Goal: Task Accomplishment & Management: Use online tool/utility

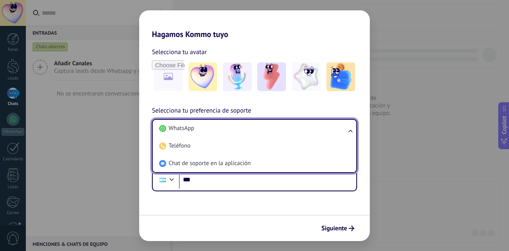
click at [299, 133] on li "WhatsApp" at bounding box center [253, 129] width 194 height 18
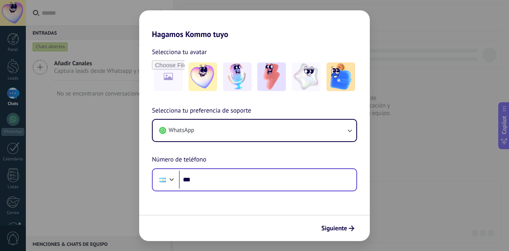
click at [251, 171] on div "Phone ***" at bounding box center [254, 179] width 205 height 23
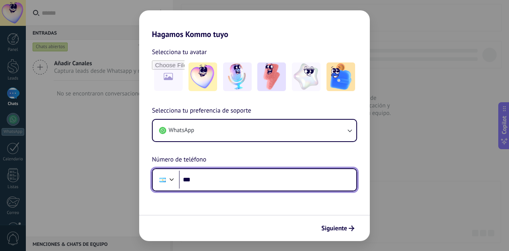
click at [252, 177] on input "***" at bounding box center [267, 180] width 177 height 18
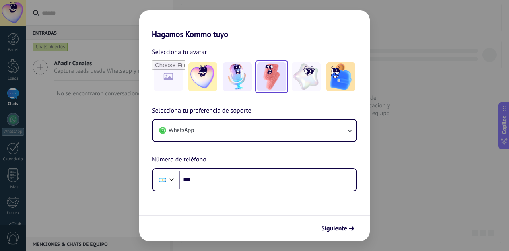
click at [275, 79] on img at bounding box center [271, 76] width 29 height 29
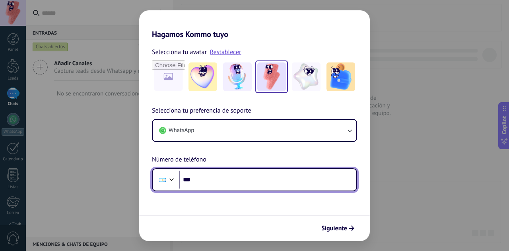
click at [236, 175] on input "***" at bounding box center [267, 180] width 177 height 18
click at [202, 181] on input "**********" at bounding box center [267, 180] width 177 height 18
drag, startPoint x: 212, startPoint y: 180, endPoint x: 269, endPoint y: 181, distance: 57.3
click at [263, 180] on input "**********" at bounding box center [267, 180] width 177 height 18
click at [283, 184] on input "**********" at bounding box center [267, 180] width 177 height 18
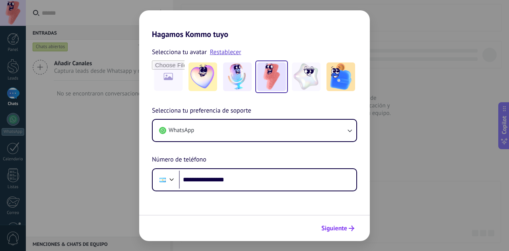
click at [330, 227] on span "Siguiente" at bounding box center [335, 229] width 26 height 6
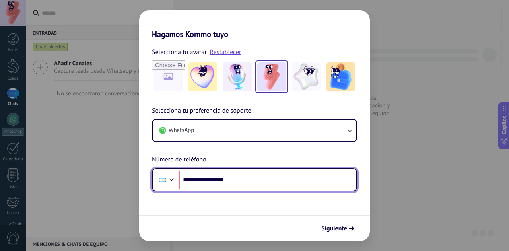
drag, startPoint x: 252, startPoint y: 179, endPoint x: 177, endPoint y: 177, distance: 75.6
click at [177, 177] on div "**********" at bounding box center [254, 179] width 205 height 23
type input "**"
click at [161, 187] on div at bounding box center [162, 180] width 15 height 17
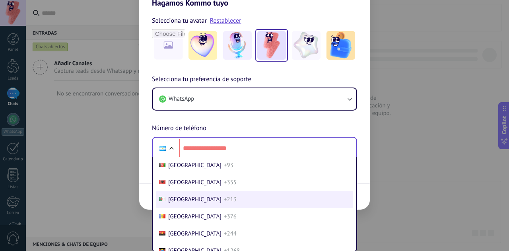
scroll to position [25, 0]
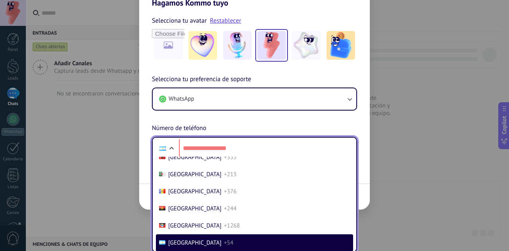
click at [223, 244] on li "[GEOGRAPHIC_DATA] +54" at bounding box center [254, 242] width 197 height 17
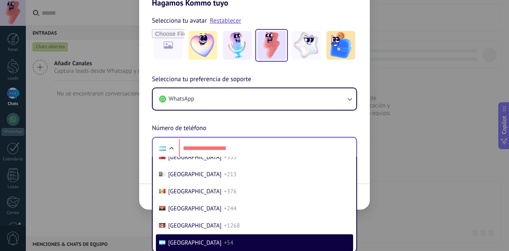
scroll to position [0, 0]
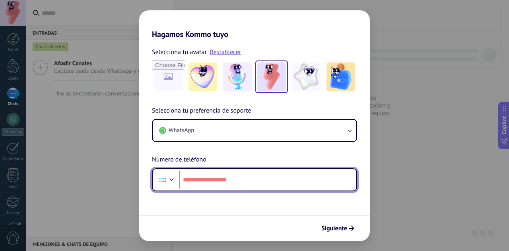
click at [224, 171] on input "tel" at bounding box center [267, 180] width 177 height 18
type input "**********"
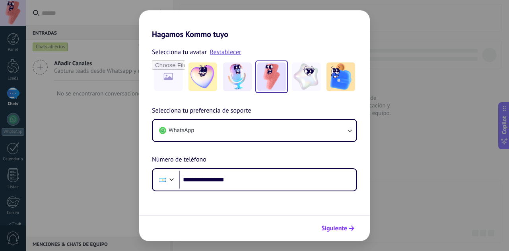
click at [340, 228] on span "Siguiente" at bounding box center [335, 229] width 26 height 6
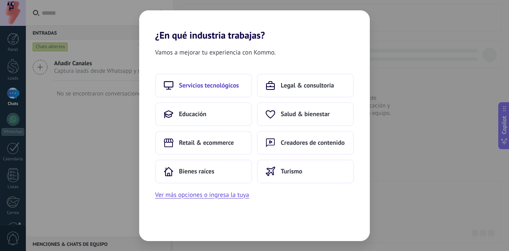
click at [232, 83] on span "Servicios tecnológicos" at bounding box center [209, 86] width 60 height 8
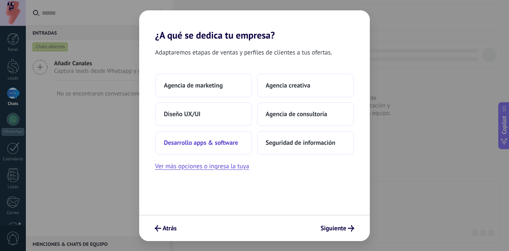
click at [213, 143] on span "Desarrollo apps & software" at bounding box center [201, 143] width 74 height 8
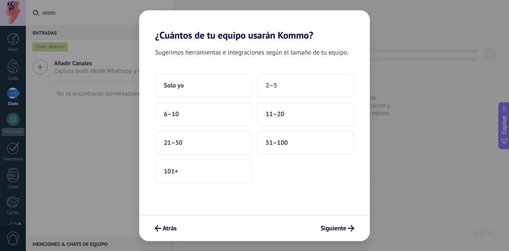
click at [310, 82] on button "2–5" at bounding box center [305, 86] width 97 height 24
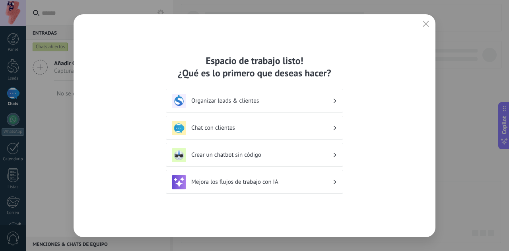
click at [290, 187] on div "Mejora los flujos de trabajo con IA" at bounding box center [255, 182] width 166 height 14
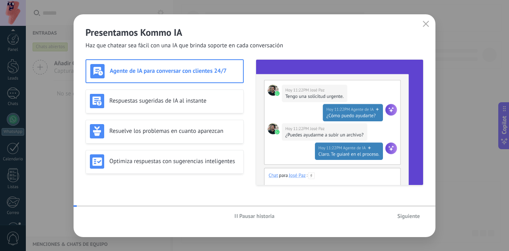
scroll to position [79, 0]
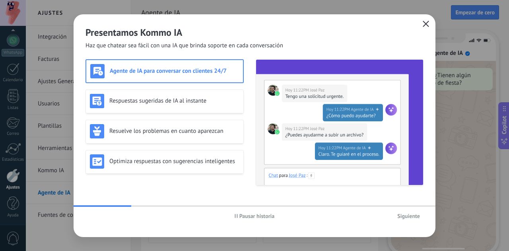
click at [425, 22] on icon "button" at bounding box center [426, 24] width 6 height 6
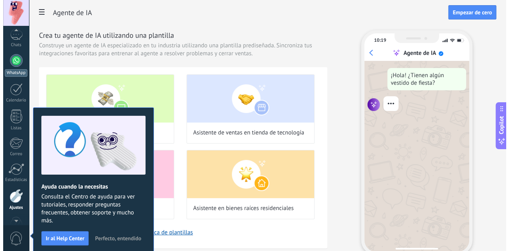
scroll to position [45, 0]
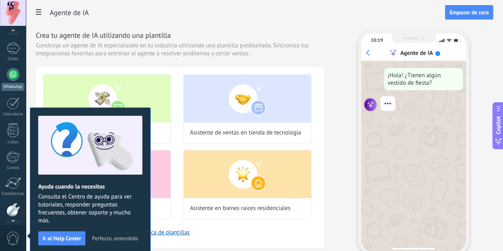
click at [6, 74] on link "WhatsApp" at bounding box center [13, 79] width 26 height 23
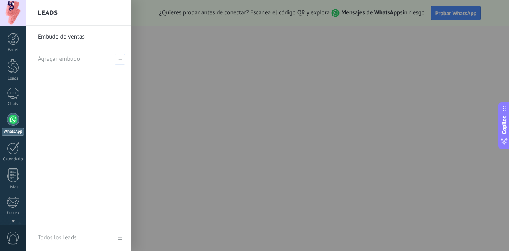
click at [73, 40] on link "Embudo de ventas" at bounding box center [81, 37] width 86 height 22
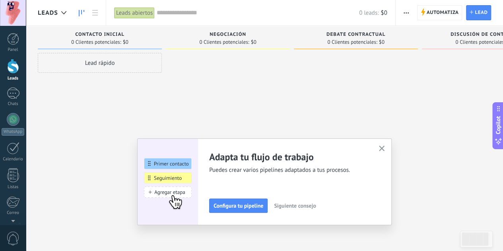
click at [384, 147] on use "button" at bounding box center [382, 149] width 6 height 6
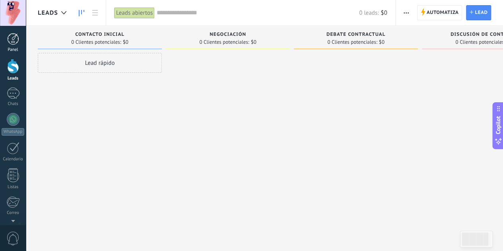
click at [14, 46] on link "Panel" at bounding box center [13, 42] width 26 height 19
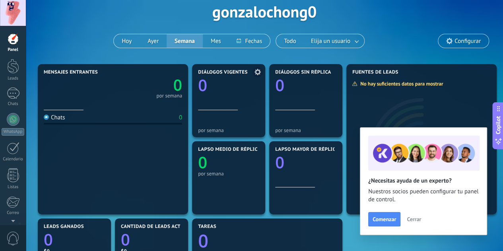
scroll to position [40, 0]
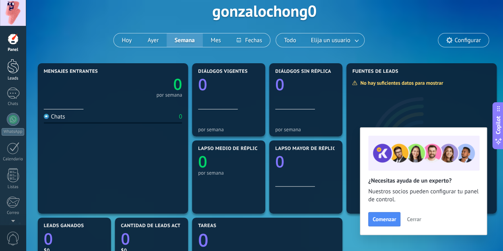
click at [18, 73] on div at bounding box center [13, 66] width 12 height 15
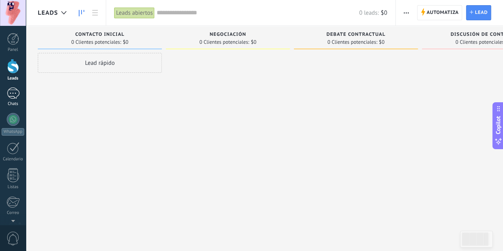
click at [14, 97] on div at bounding box center [13, 94] width 13 height 12
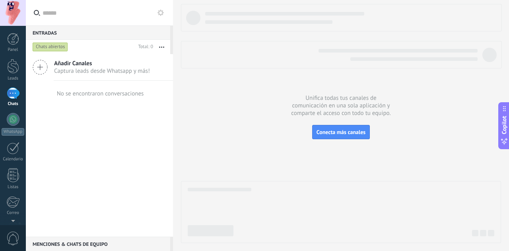
click at [51, 68] on div "Añadir Canales Captura leads desde Whatsapp y más!" at bounding box center [99, 67] width 147 height 27
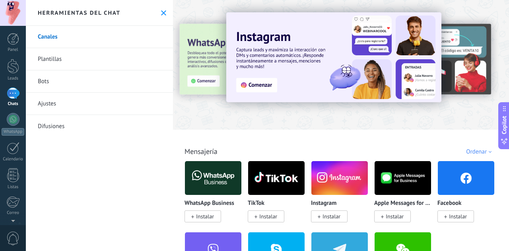
click at [209, 79] on div at bounding box center [146, 65] width 174 height 72
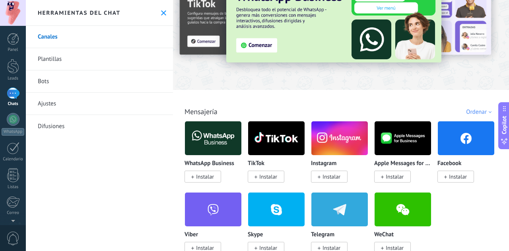
scroll to position [119, 0]
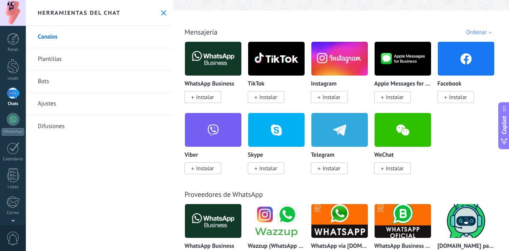
click at [76, 59] on link "Plantillas" at bounding box center [99, 59] width 147 height 22
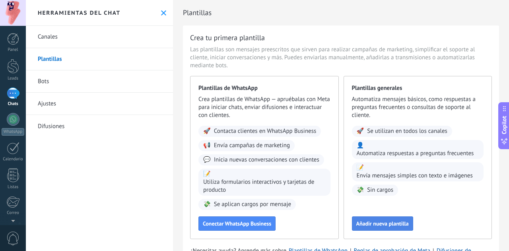
scroll to position [40, 0]
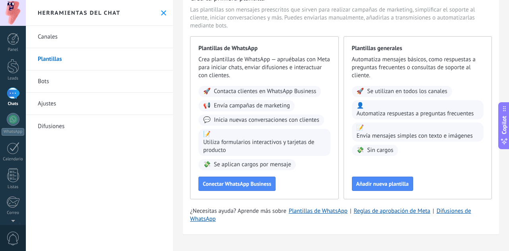
click at [91, 85] on link "Bots" at bounding box center [99, 81] width 147 height 22
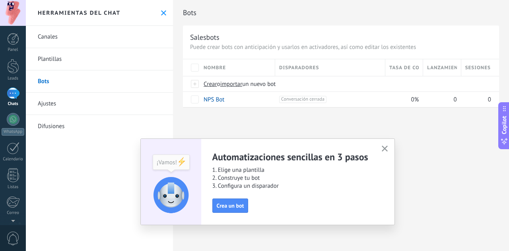
click at [48, 102] on link "Ajustes" at bounding box center [99, 104] width 147 height 22
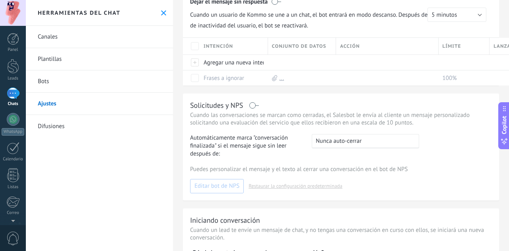
scroll to position [80, 0]
click at [55, 135] on link "Difusiones" at bounding box center [99, 126] width 147 height 22
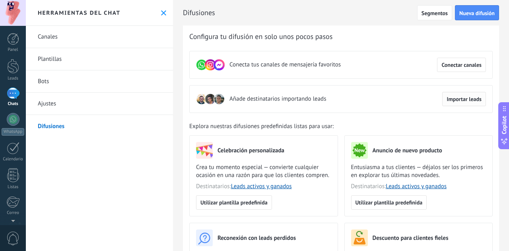
click at [456, 102] on span "Importar leads" at bounding box center [464, 99] width 35 height 6
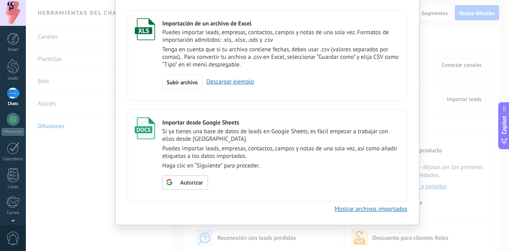
scroll to position [6, 0]
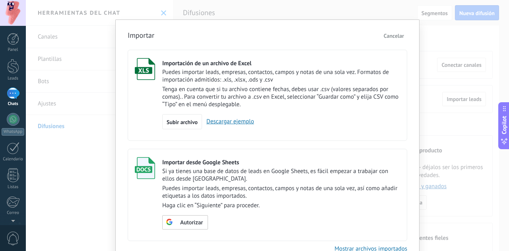
click at [389, 41] on button "Cancelar" at bounding box center [394, 36] width 27 height 12
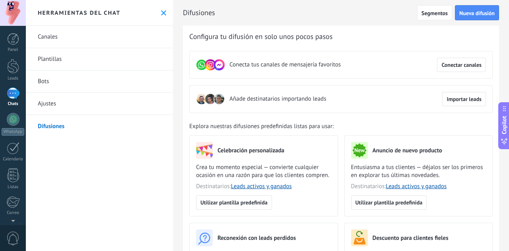
scroll to position [0, 0]
click at [18, 132] on div "WhatsApp" at bounding box center [13, 132] width 23 height 8
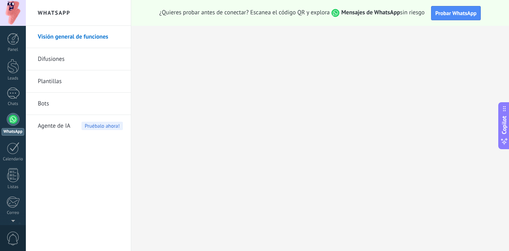
click at [72, 58] on link "Difusiones" at bounding box center [80, 59] width 85 height 22
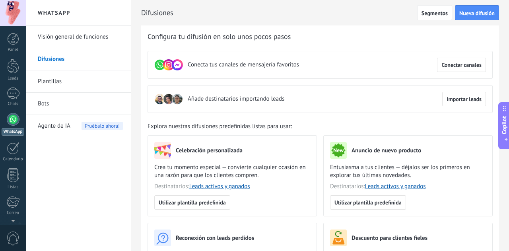
click at [66, 78] on link "Plantillas" at bounding box center [80, 81] width 85 height 22
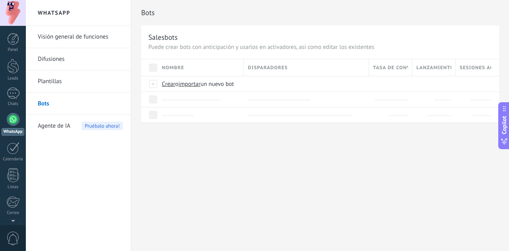
click at [52, 131] on span "Agente de IA" at bounding box center [54, 126] width 33 height 22
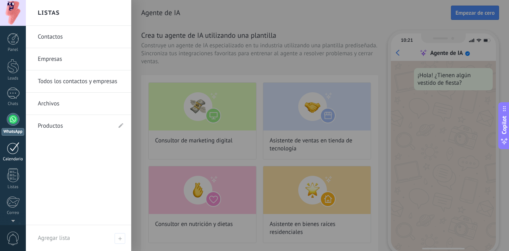
click at [16, 151] on div at bounding box center [13, 148] width 13 height 12
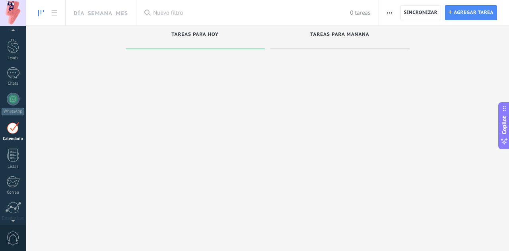
scroll to position [23, 0]
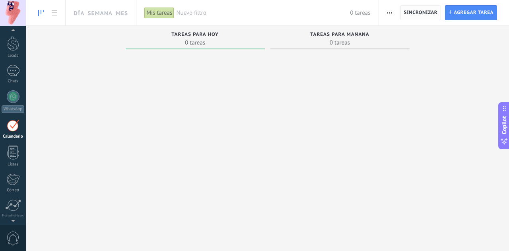
click at [407, 12] on span "Sincronizar" at bounding box center [421, 12] width 34 height 5
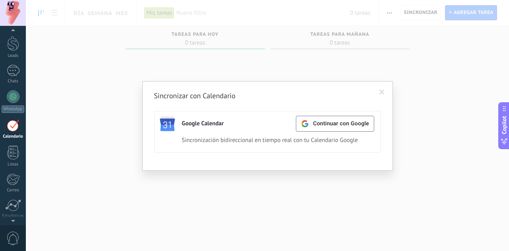
click at [378, 91] on span at bounding box center [382, 93] width 13 height 14
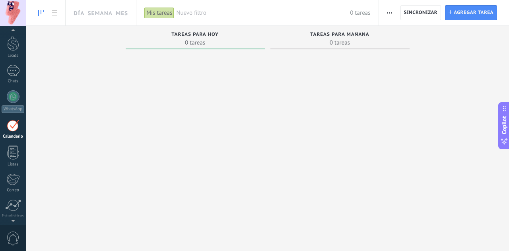
click at [394, 18] on button "button" at bounding box center [390, 12] width 12 height 15
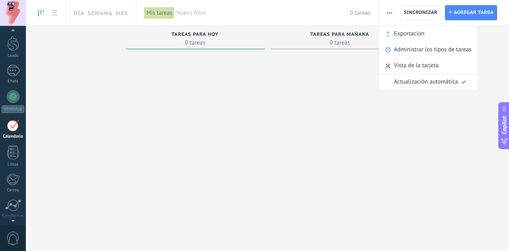
click at [394, 18] on button "button" at bounding box center [390, 12] width 12 height 15
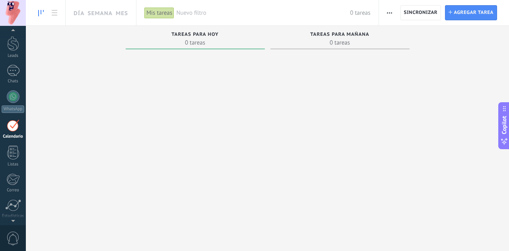
click at [15, 123] on div at bounding box center [13, 125] width 13 height 12
click at [55, 15] on icon at bounding box center [55, 13] width 6 height 6
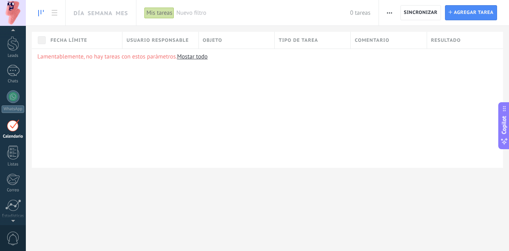
click at [44, 11] on link at bounding box center [41, 13] width 14 height 16
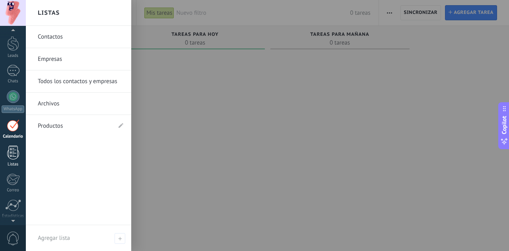
click at [19, 152] on link "Listas" at bounding box center [13, 156] width 26 height 21
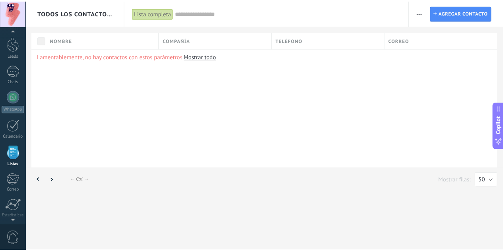
scroll to position [49, 0]
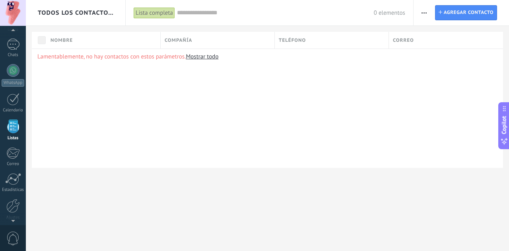
click at [198, 58] on link "Mostrar todo" at bounding box center [202, 57] width 33 height 8
click at [179, 134] on div "Lamentablemente, no hay contactos con estos parámetros. Mostrar todo" at bounding box center [268, 108] width 472 height 119
click at [16, 179] on div at bounding box center [13, 179] width 16 height 12
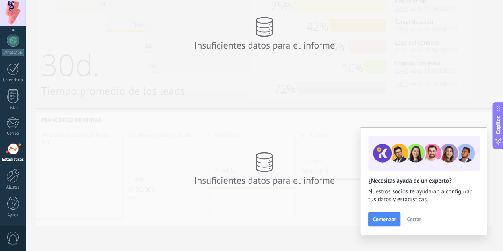
scroll to position [213, 0]
click at [418, 217] on span "Cerrar" at bounding box center [414, 219] width 14 height 6
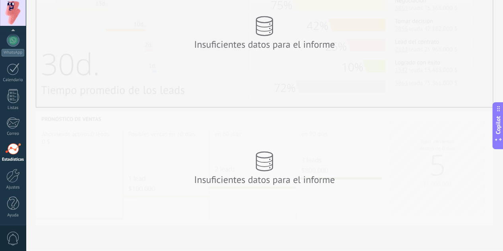
click at [500, 108] on icon at bounding box center [498, 108] width 6 height 6
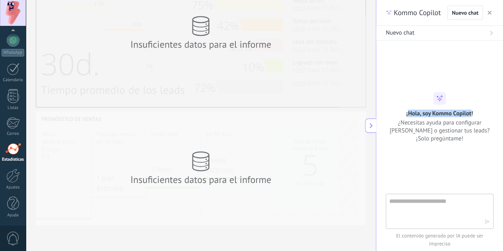
click at [499, 108] on div "¡Hola, soy Kommo Copilot! ¿Necesitas ayuda para configurar [PERSON_NAME] o gest…" at bounding box center [439, 117] width 127 height 51
click at [421, 155] on div at bounding box center [440, 122] width 108 height 144
click at [490, 10] on span "button" at bounding box center [490, 13] width 4 height 6
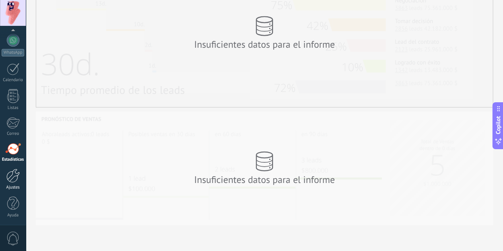
click at [14, 181] on div at bounding box center [13, 176] width 14 height 14
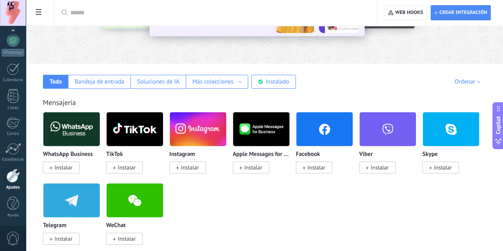
scroll to position [119, 0]
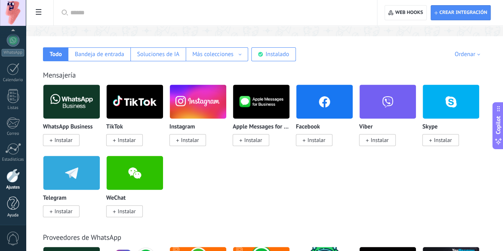
click at [9, 209] on div at bounding box center [13, 204] width 12 height 14
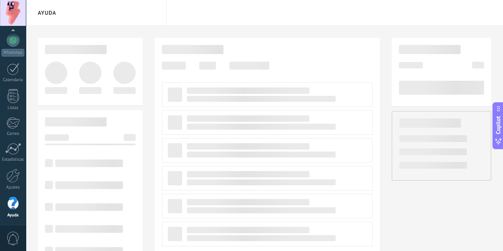
click at [14, 235] on span "0" at bounding box center [13, 239] width 14 height 14
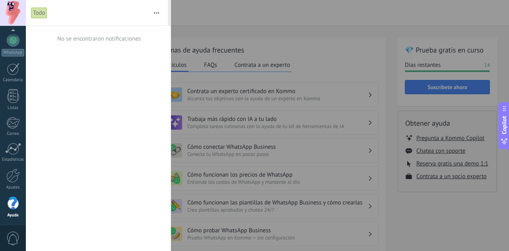
click at [293, 91] on div at bounding box center [254, 125] width 509 height 251
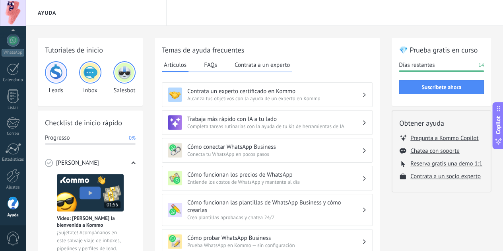
scroll to position [40, 0]
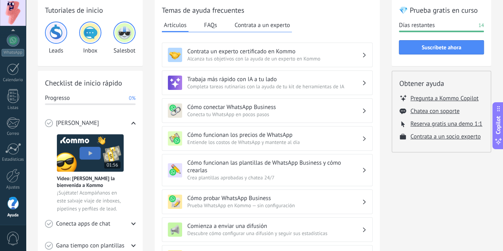
click at [315, 136] on h3 "Cómo funcionan los precios de WhatsApp" at bounding box center [274, 135] width 175 height 8
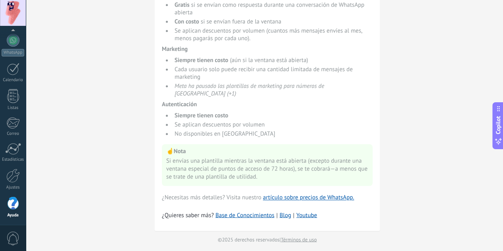
scroll to position [544, 0]
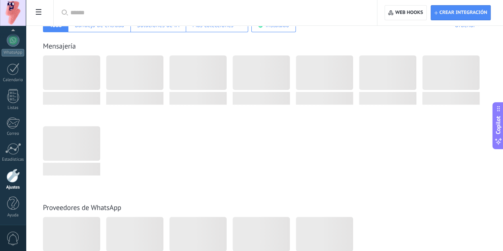
scroll to position [159, 0]
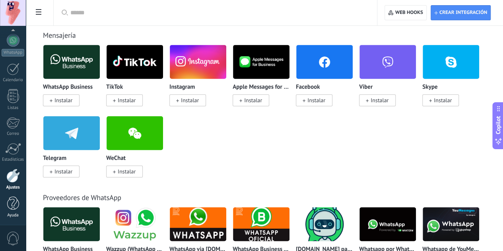
click at [17, 204] on div at bounding box center [13, 204] width 12 height 14
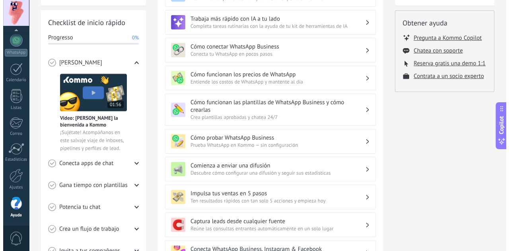
scroll to position [119, 0]
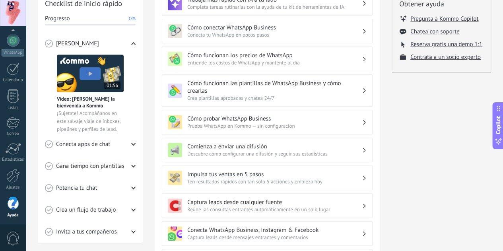
click at [126, 43] on div "[PERSON_NAME]" at bounding box center [90, 44] width 91 height 22
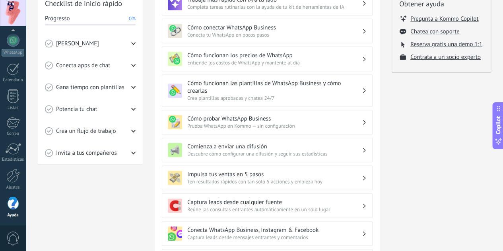
click at [127, 47] on div "[PERSON_NAME]" at bounding box center [90, 44] width 91 height 22
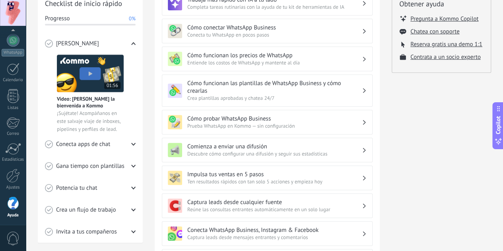
click at [90, 73] on img at bounding box center [90, 74] width 67 height 38
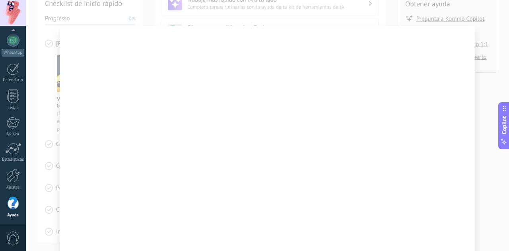
scroll to position [35, 0]
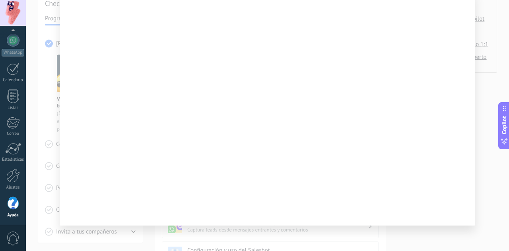
click at [481, 185] on div at bounding box center [267, 125] width 483 height 251
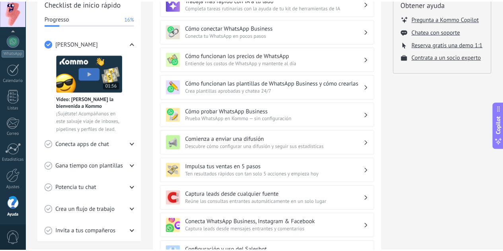
scroll to position [0, 0]
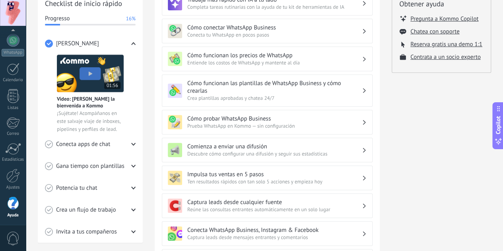
click at [96, 145] on span "Conecta apps de chat" at bounding box center [83, 144] width 54 height 8
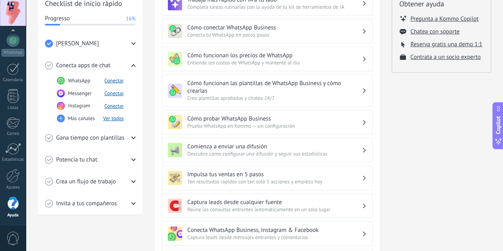
click at [97, 140] on span "Gana tiempo con plantillas" at bounding box center [90, 138] width 68 height 8
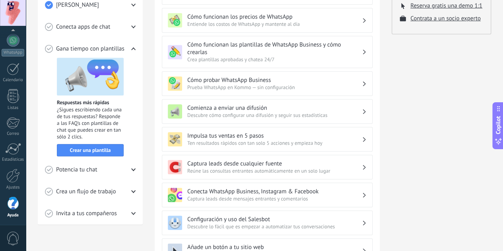
scroll to position [159, 0]
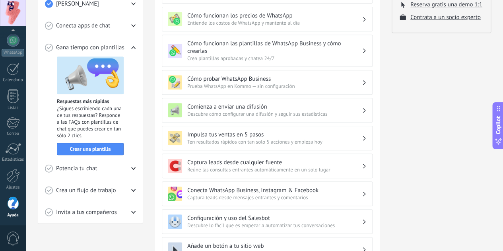
click at [112, 167] on div "Potencia tu chat" at bounding box center [90, 169] width 91 height 22
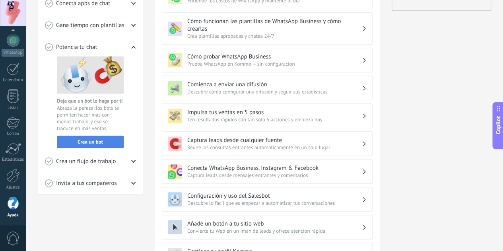
scroll to position [199, 0]
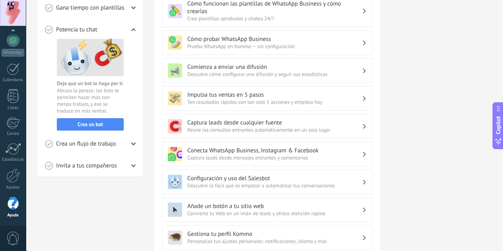
click at [123, 146] on div "Crea un flujo de trabajo" at bounding box center [90, 144] width 91 height 22
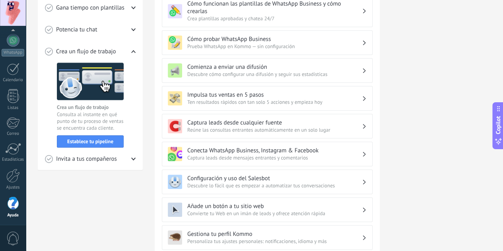
drag, startPoint x: 102, startPoint y: 158, endPoint x: 108, endPoint y: 160, distance: 6.4
click at [103, 158] on span "Invita a tus compañeros" at bounding box center [86, 159] width 61 height 8
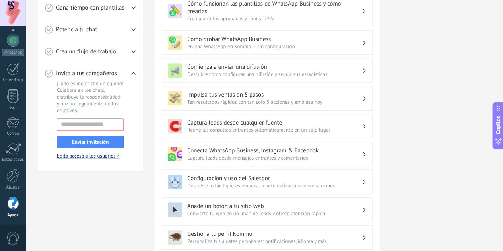
click at [103, 154] on link "Edita acceso a los usuarios >" at bounding box center [88, 155] width 63 height 7
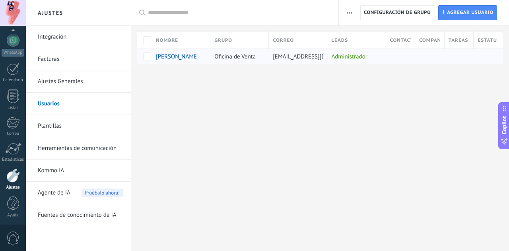
click at [465, 54] on div at bounding box center [457, 56] width 25 height 15
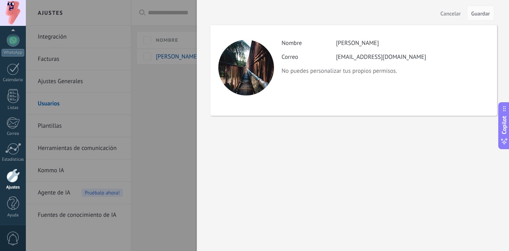
click at [450, 12] on span "Cancelar" at bounding box center [451, 14] width 20 height 6
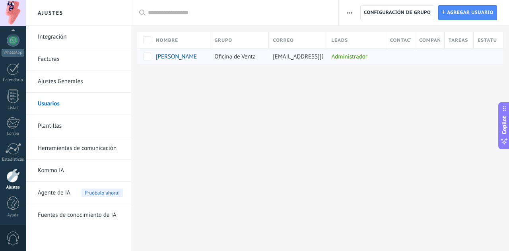
click at [240, 56] on span "Oficina de Venta" at bounding box center [234, 57] width 41 height 8
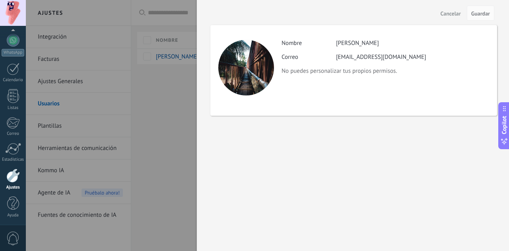
click at [150, 136] on div at bounding box center [254, 125] width 509 height 251
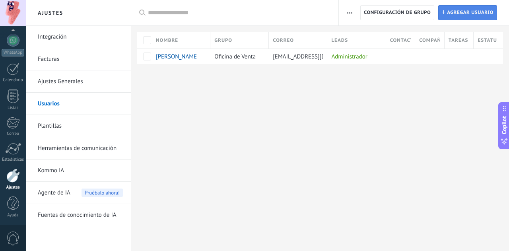
click at [456, 11] on span "Agregar usuario" at bounding box center [470, 13] width 47 height 14
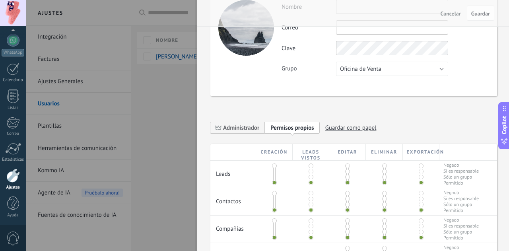
scroll to position [80, 0]
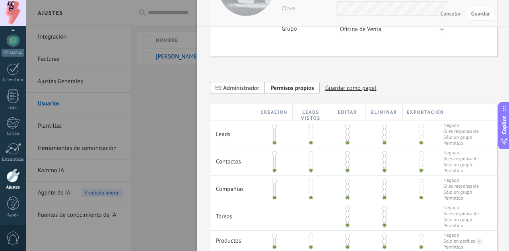
click at [240, 90] on span "Administrador" at bounding box center [241, 88] width 36 height 8
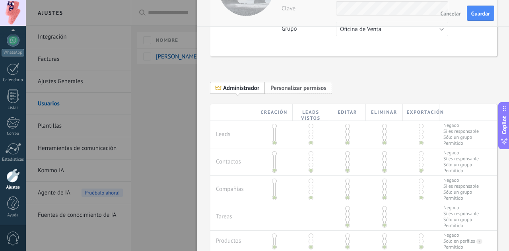
click at [293, 83] on span "Personalizar permisos Permisos propios" at bounding box center [298, 88] width 67 height 12
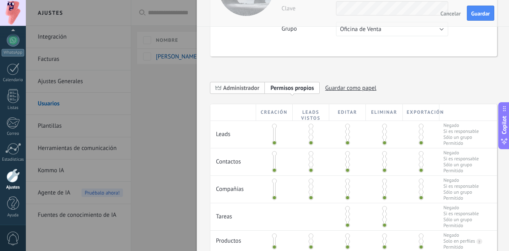
click at [244, 90] on span "Administrador" at bounding box center [241, 88] width 36 height 8
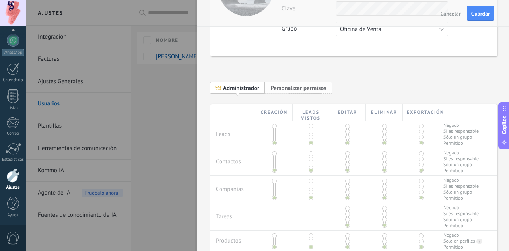
click at [294, 90] on span "Personalizar permisos" at bounding box center [299, 88] width 56 height 8
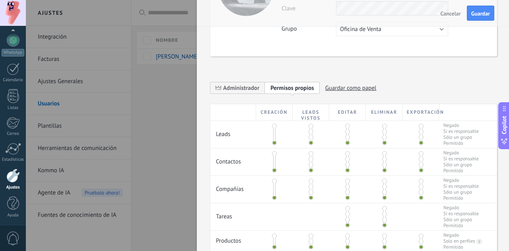
scroll to position [159, 0]
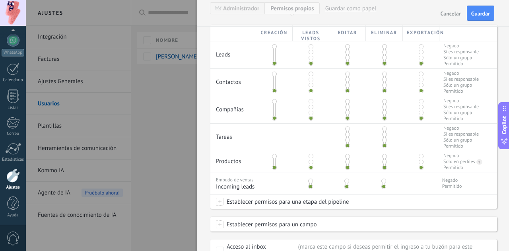
click at [311, 187] on span at bounding box center [310, 186] width 5 height 5
drag, startPoint x: 311, startPoint y: 187, endPoint x: 311, endPoint y: 178, distance: 9.6
click at [311, 178] on div at bounding box center [310, 182] width 37 height 19
click at [310, 183] on span at bounding box center [310, 181] width 5 height 5
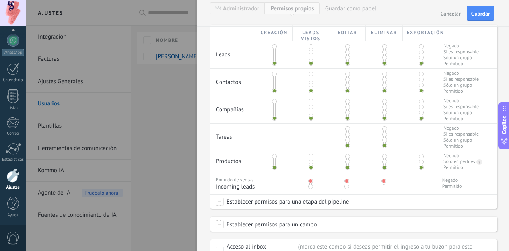
click at [310, 183] on span at bounding box center [310, 181] width 5 height 5
click at [345, 183] on span at bounding box center [347, 181] width 5 height 5
click at [345, 188] on span at bounding box center [347, 186] width 5 height 5
click at [345, 185] on div at bounding box center [346, 182] width 37 height 19
click at [347, 185] on div at bounding box center [347, 183] width 2 height 9
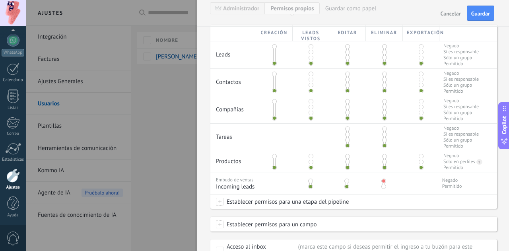
click at [346, 183] on span at bounding box center [347, 181] width 5 height 5
click at [383, 183] on span at bounding box center [384, 181] width 5 height 5
click at [310, 187] on span at bounding box center [310, 186] width 5 height 5
click at [385, 187] on span at bounding box center [384, 186] width 5 height 5
click at [347, 52] on span at bounding box center [347, 52] width 5 height 5
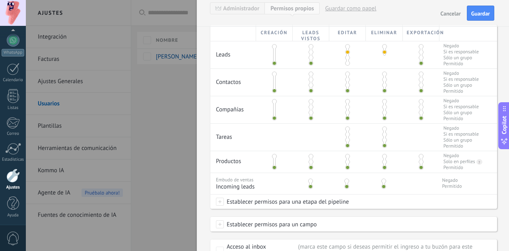
click at [419, 47] on span at bounding box center [421, 46] width 5 height 5
click at [310, 58] on span at bounding box center [311, 57] width 5 height 5
click at [311, 86] on span at bounding box center [311, 85] width 5 height 5
click at [347, 80] on span at bounding box center [347, 79] width 5 height 5
click at [419, 74] on span at bounding box center [421, 74] width 5 height 5
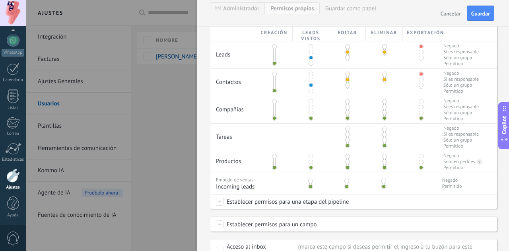
click at [419, 101] on span at bounding box center [421, 101] width 5 height 5
click at [420, 158] on span at bounding box center [421, 156] width 5 height 5
click at [312, 112] on span at bounding box center [311, 112] width 5 height 5
click at [347, 107] on span at bounding box center [347, 107] width 5 height 5
click at [347, 130] on span at bounding box center [347, 129] width 5 height 5
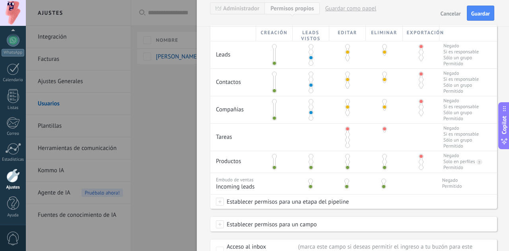
click at [274, 158] on span at bounding box center [274, 156] width 5 height 5
click at [275, 168] on span at bounding box center [274, 167] width 5 height 5
click at [260, 206] on span "Establecer permisos para una etapa del pipeline" at bounding box center [286, 202] width 125 height 14
click at [382, 207] on div "Contacto inicial Negociación Debate contractual Discusión de contrato Logrado c…" at bounding box center [267, 125] width 483 height 251
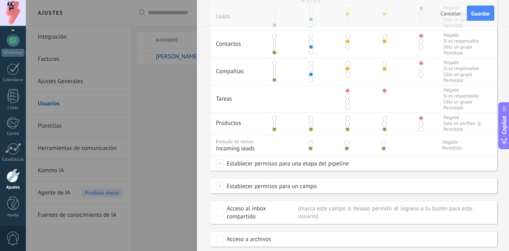
scroll to position [222, 0]
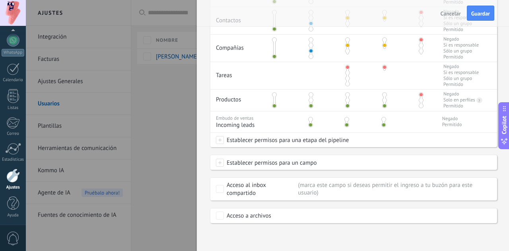
click at [276, 159] on span "Establecer permisos para un campo" at bounding box center [270, 163] width 93 height 14
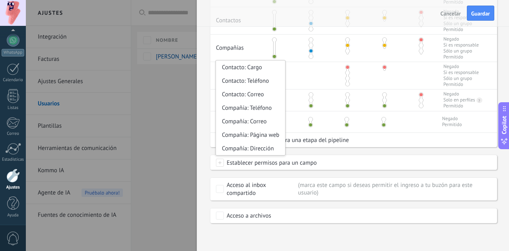
click at [276, 162] on span "Establecer permisos para un campo" at bounding box center [270, 163] width 93 height 14
click at [283, 187] on div "Acceso al inbox compartido" at bounding box center [261, 189] width 69 height 16
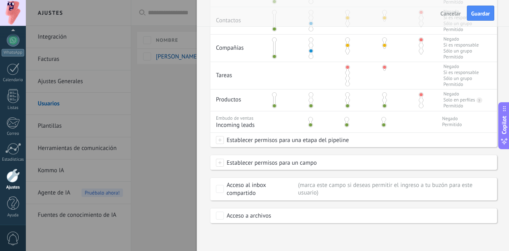
click at [275, 184] on div "Acceso al inbox compartido" at bounding box center [261, 189] width 69 height 16
click at [272, 187] on div "Acceso al inbox compartido" at bounding box center [261, 189] width 69 height 16
click at [248, 218] on div "Acceso a archivos" at bounding box center [249, 216] width 45 height 8
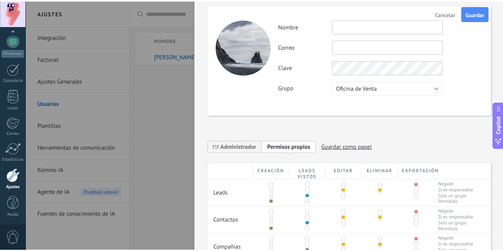
scroll to position [0, 0]
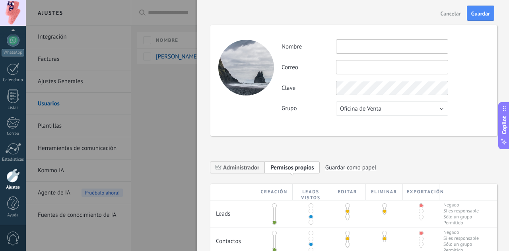
click at [448, 16] on span "Cancelar" at bounding box center [451, 14] width 20 height 6
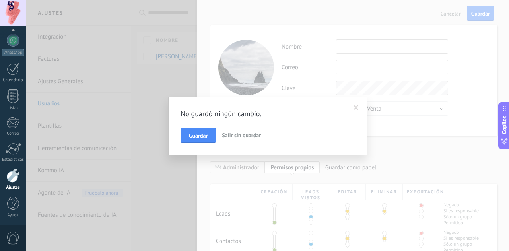
click at [237, 131] on button "Salir sin guardar" at bounding box center [241, 135] width 45 height 15
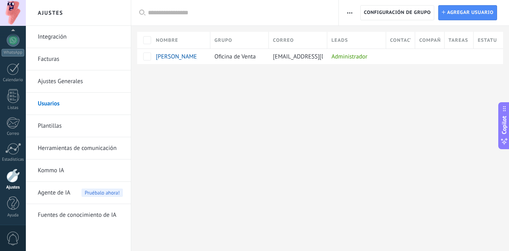
click at [42, 39] on link "Integración" at bounding box center [80, 37] width 85 height 22
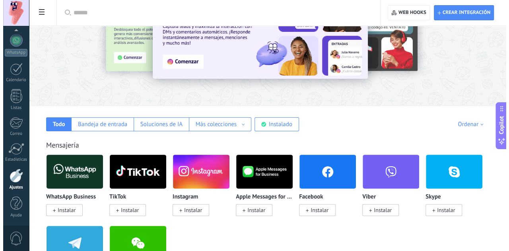
scroll to position [80, 0]
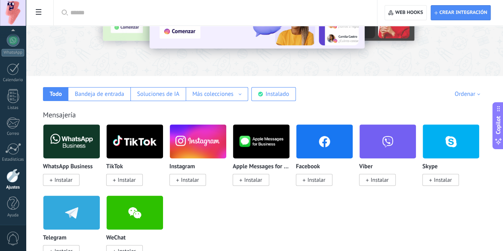
click at [72, 180] on span "Instalar" at bounding box center [64, 179] width 18 height 7
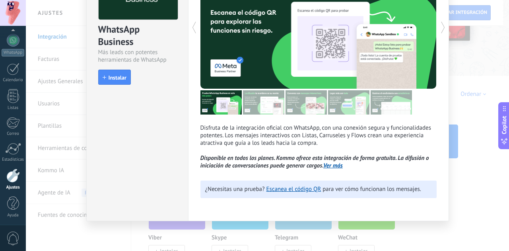
scroll to position [74, 0]
click at [123, 82] on button "Instalar" at bounding box center [114, 77] width 33 height 15
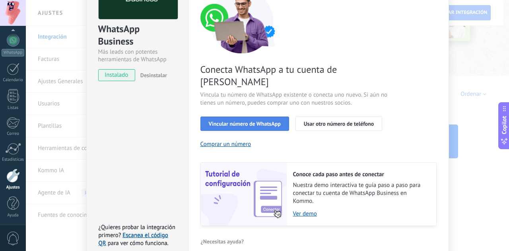
click at [268, 121] on span "Vincular número de WhatsApp" at bounding box center [245, 124] width 72 height 6
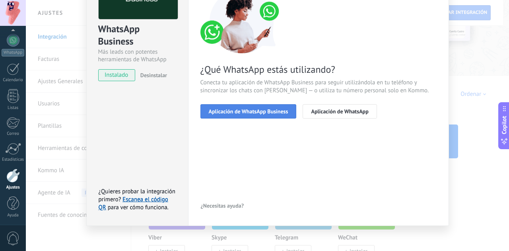
click at [231, 109] on span "Aplicación de WhatsApp Business" at bounding box center [249, 112] width 80 height 6
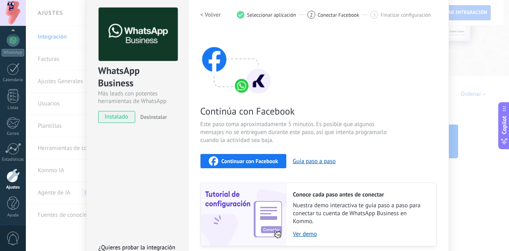
scroll to position [40, 0]
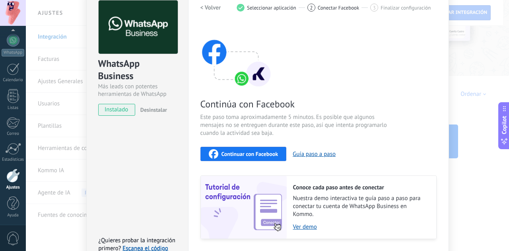
click at [208, 12] on button "< Volver" at bounding box center [211, 7] width 21 height 14
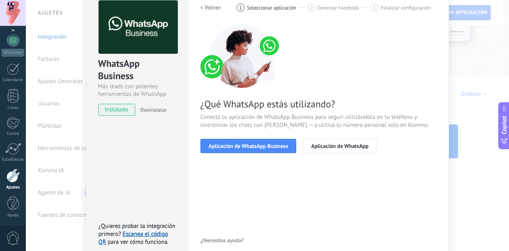
click at [211, 6] on h2 "< Volver" at bounding box center [211, 8] width 21 height 8
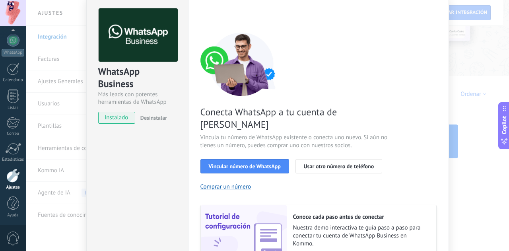
scroll to position [22, 0]
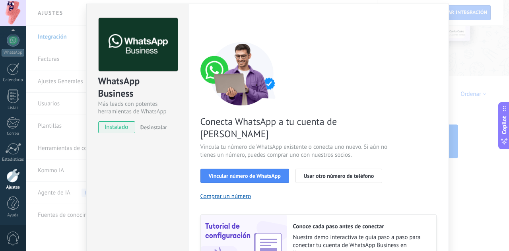
click at [499, 109] on button "Copilot" at bounding box center [504, 125] width 11 height 47
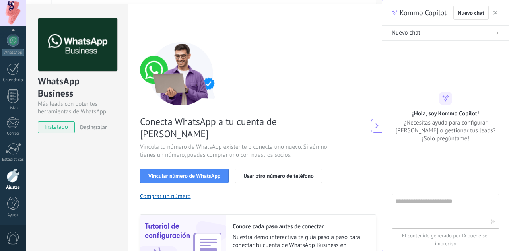
click at [488, 106] on div "¡Hola, soy Kommo Copilot! ¿Necesitas ayuda para configurar [PERSON_NAME] o gest…" at bounding box center [445, 117] width 127 height 51
click at [376, 126] on icon at bounding box center [377, 126] width 6 height 6
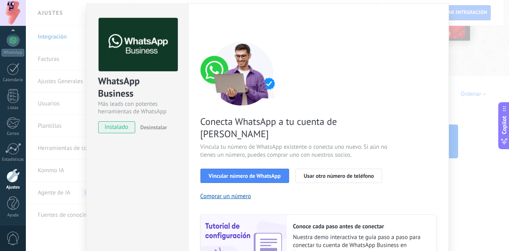
click at [68, 80] on div "WhatsApp Business Más leads con potentes herramientas de WhatsApp instalado Des…" at bounding box center [267, 125] width 483 height 251
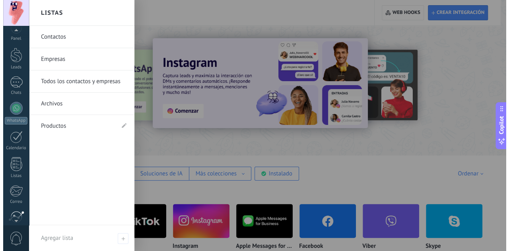
scroll to position [0, 0]
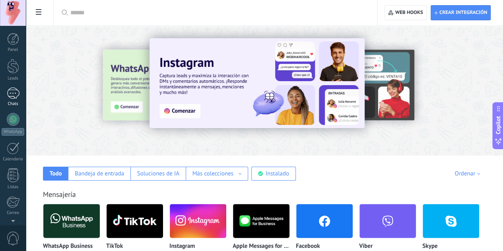
click at [10, 93] on div at bounding box center [13, 94] width 13 height 12
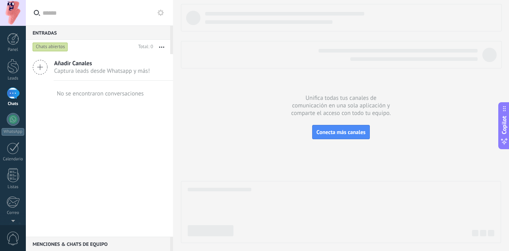
click at [47, 66] on icon at bounding box center [40, 67] width 15 height 15
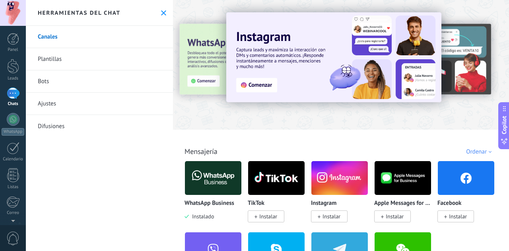
click at [107, 56] on link "Plantillas" at bounding box center [99, 59] width 147 height 22
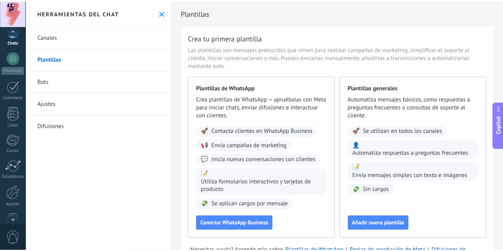
scroll to position [79, 0]
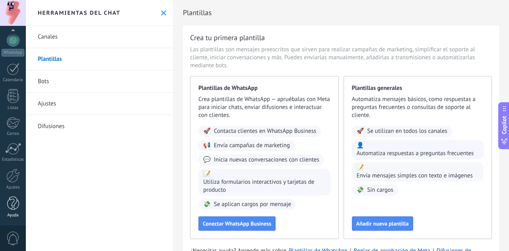
click at [15, 207] on div at bounding box center [13, 204] width 12 height 14
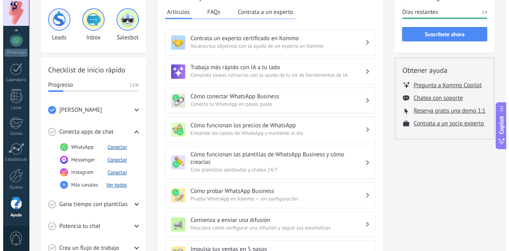
scroll to position [80, 0]
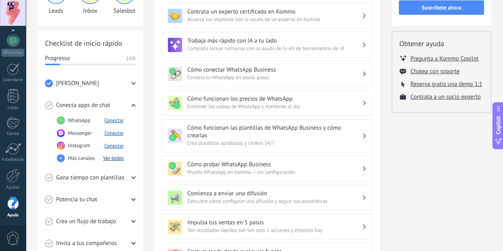
click at [107, 159] on button "Ver todos" at bounding box center [113, 158] width 21 height 7
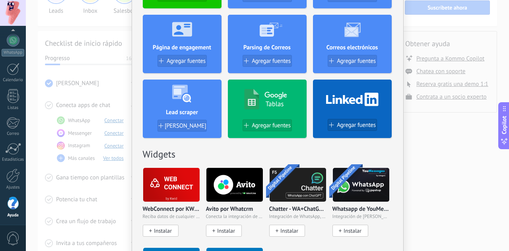
scroll to position [239, 0]
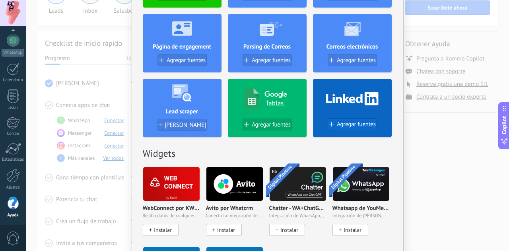
click at [338, 125] on span "Agregar fuentes" at bounding box center [356, 124] width 39 height 7
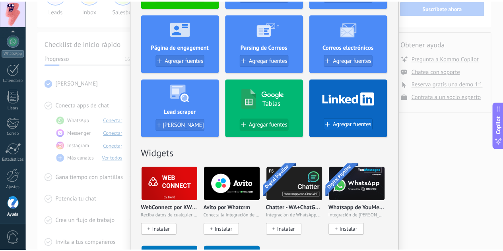
scroll to position [0, 0]
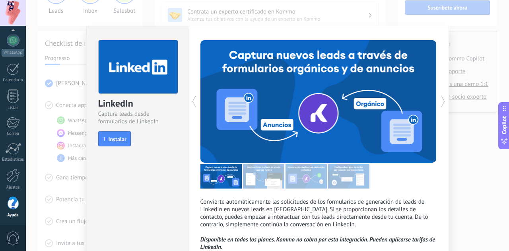
click at [470, 173] on div "LinkedIn Captura leads desde formularios de LinkedIn install Instalar Convierte…" at bounding box center [267, 125] width 483 height 251
